Goal: Find specific page/section: Find specific page/section

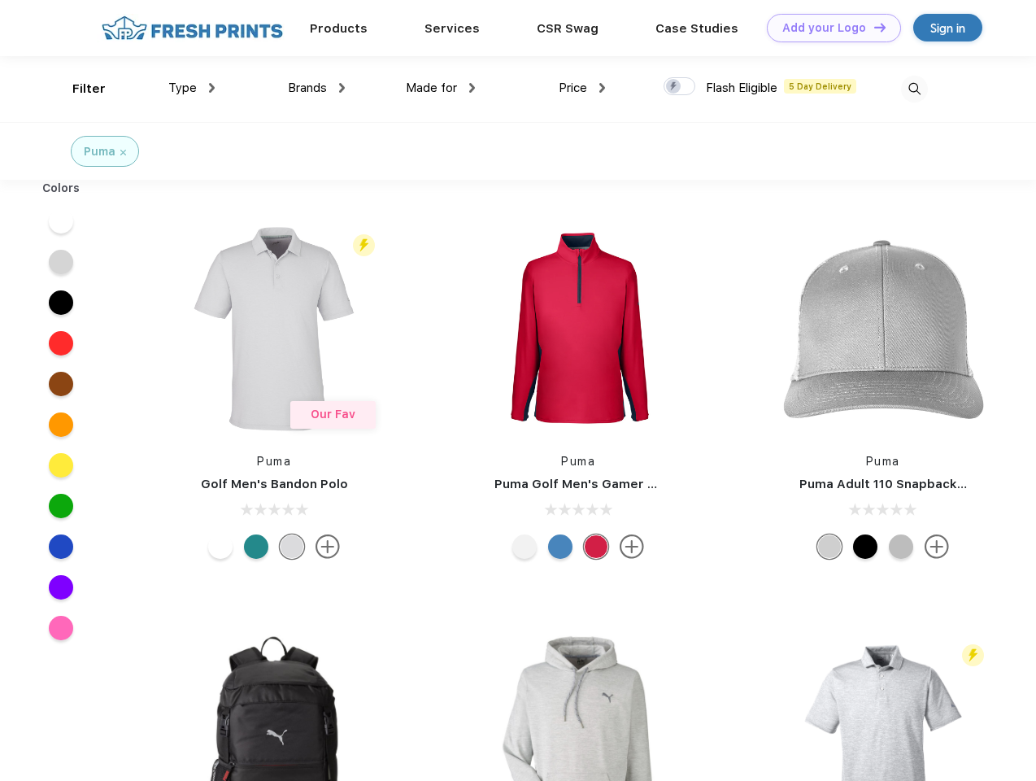
click at [828, 28] on link "Add your Logo Design Tool" at bounding box center [834, 28] width 134 height 28
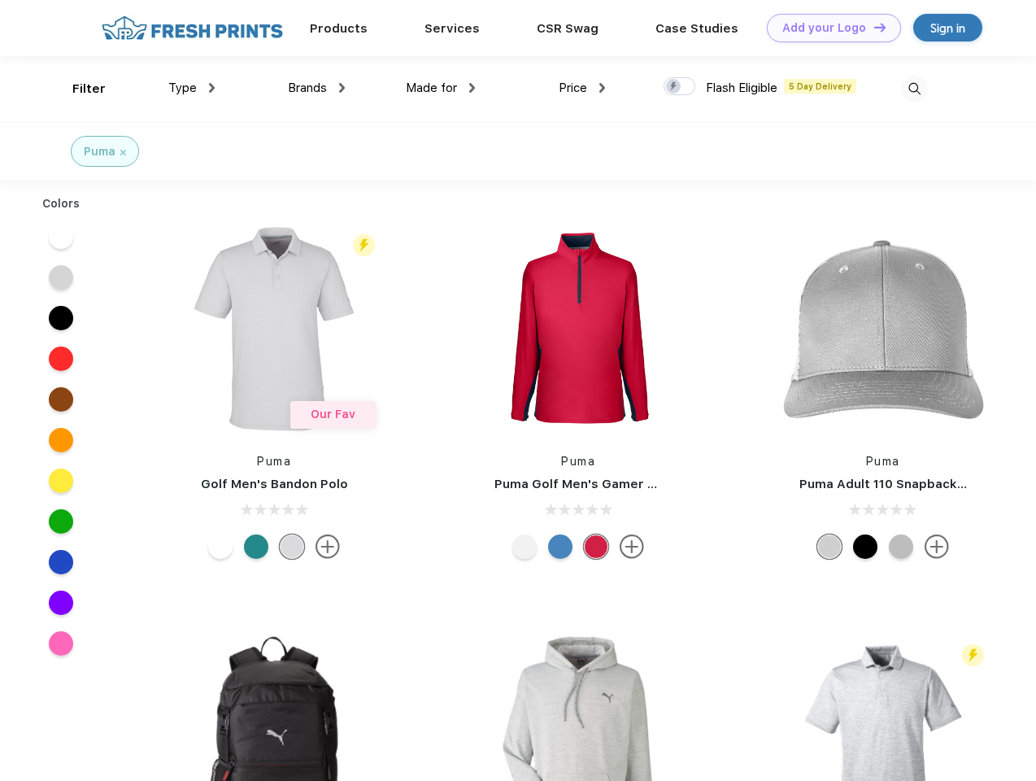
click at [0, 0] on div "Design Tool" at bounding box center [0, 0] width 0 height 0
click at [872, 27] on link "Add your Logo Design Tool" at bounding box center [834, 28] width 134 height 28
click at [78, 89] on div "Filter" at bounding box center [88, 89] width 33 height 19
click at [192, 88] on span "Type" at bounding box center [182, 87] width 28 height 15
click at [316, 88] on span "Brands" at bounding box center [307, 87] width 39 height 15
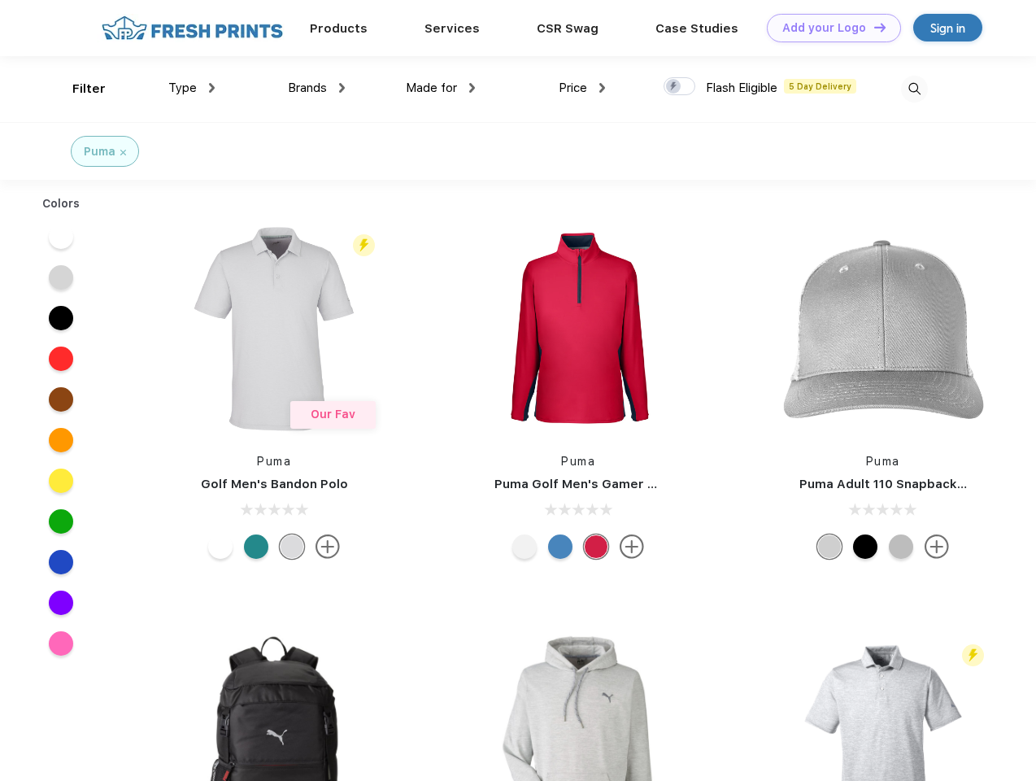
click at [441, 88] on span "Made for" at bounding box center [431, 87] width 51 height 15
click at [582, 88] on span "Price" at bounding box center [573, 87] width 28 height 15
click at [680, 87] on div at bounding box center [679, 86] width 32 height 18
click at [674, 87] on input "checkbox" at bounding box center [668, 81] width 11 height 11
click at [914, 89] on img at bounding box center [914, 89] width 27 height 27
